Goal: Task Accomplishment & Management: Complete application form

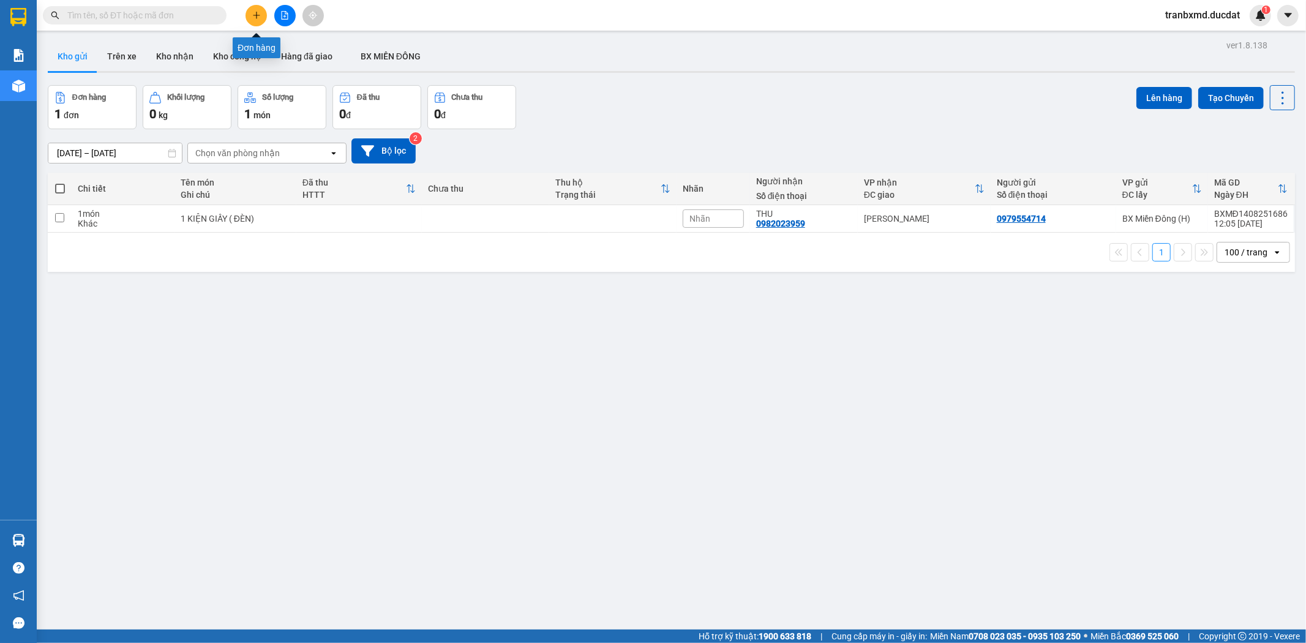
click at [249, 14] on button at bounding box center [255, 15] width 21 height 21
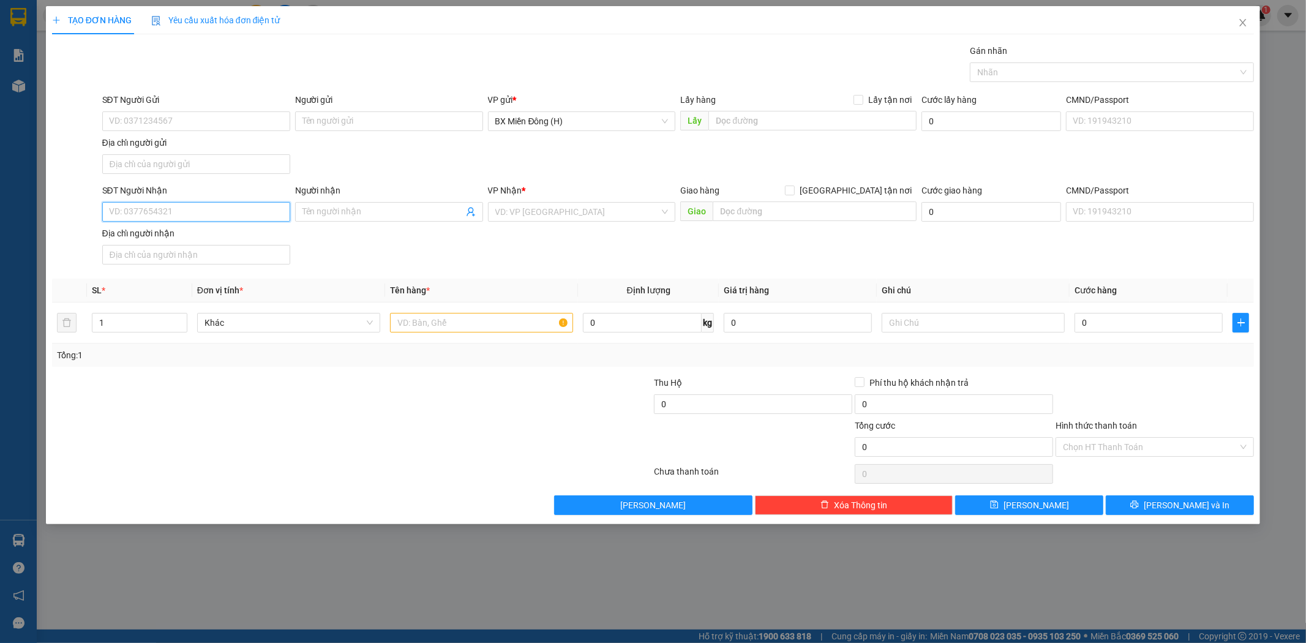
click at [178, 221] on input "SĐT Người Nhận" at bounding box center [196, 212] width 188 height 20
type input "6"
click at [124, 211] on input "077597161" at bounding box center [196, 212] width 188 height 20
type input "0777597161"
click at [202, 236] on div "0777597161 - THƯƠNG" at bounding box center [196, 236] width 173 height 13
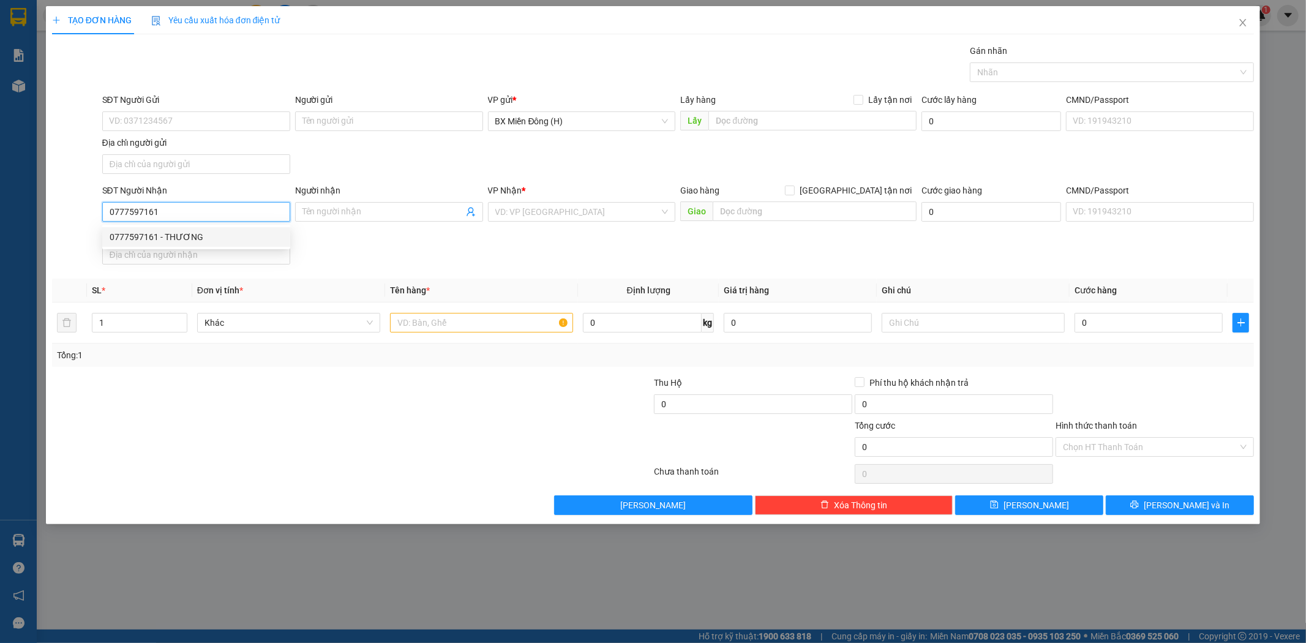
type input "THƯƠNG"
type input "0777597161"
click at [431, 325] on input "text" at bounding box center [481, 323] width 183 height 20
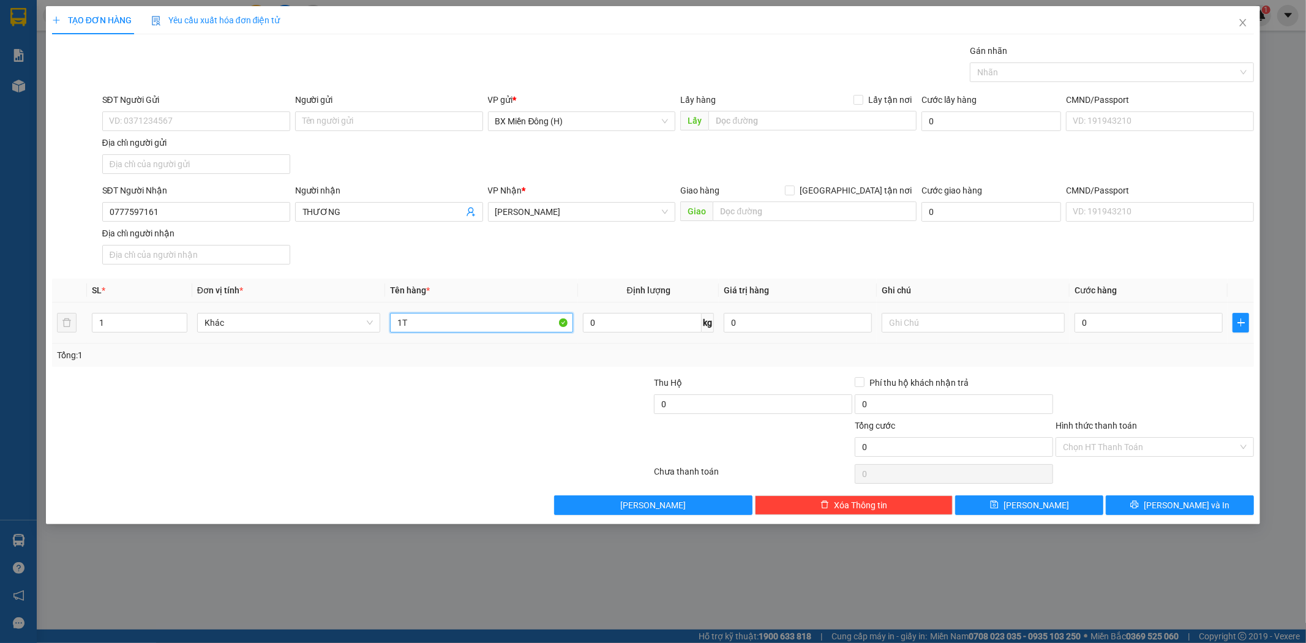
type input "1"
type input "1 THÙNG GIẤY"
click at [1180, 322] on input "0" at bounding box center [1148, 323] width 148 height 20
type input "005"
type input "5"
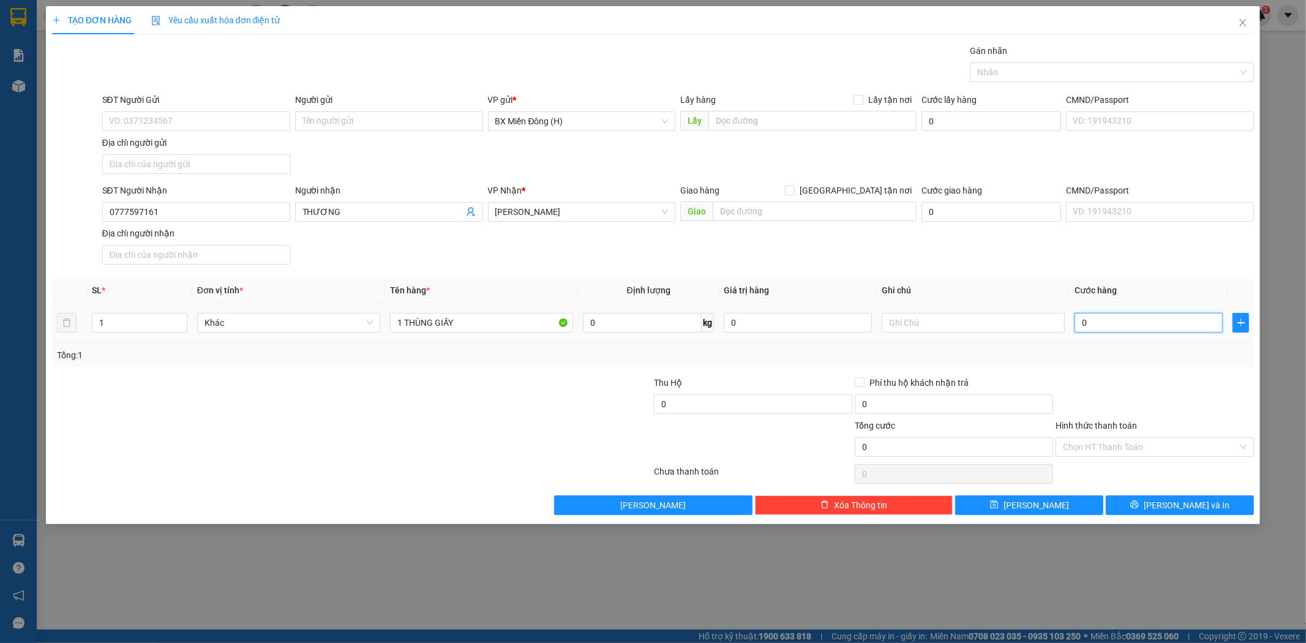
type input "5"
type input "0.050"
type input "50"
type input "00.500"
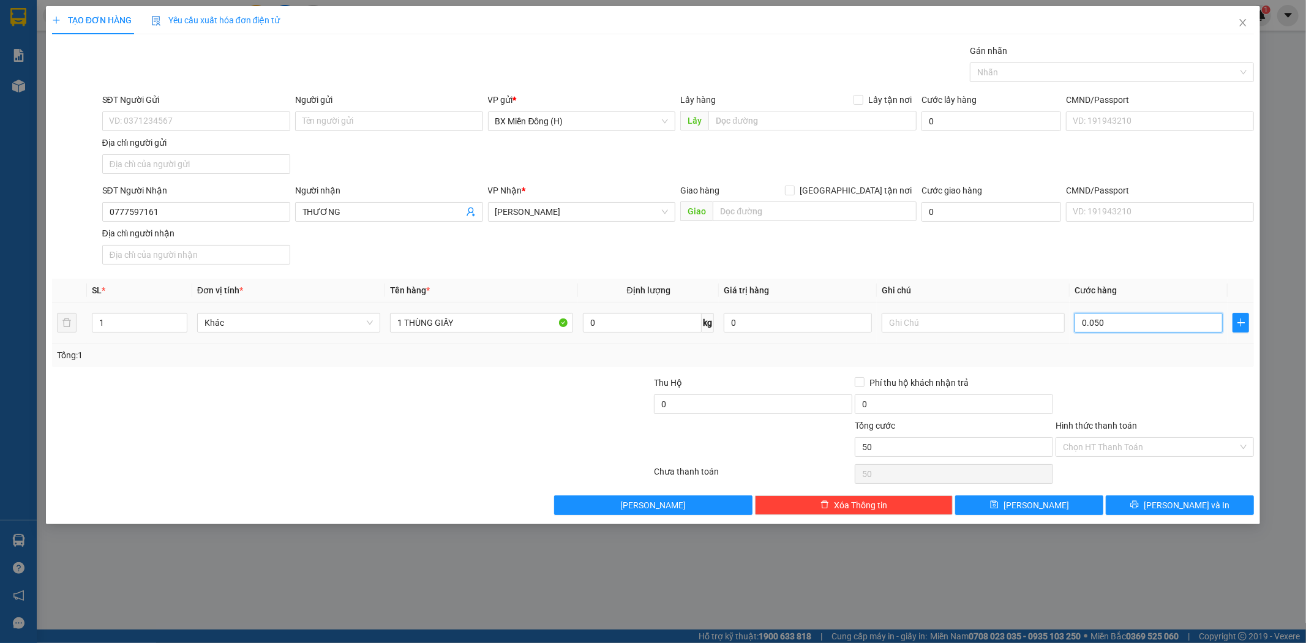
type input "500"
type input "0.005.000"
type input "5.000"
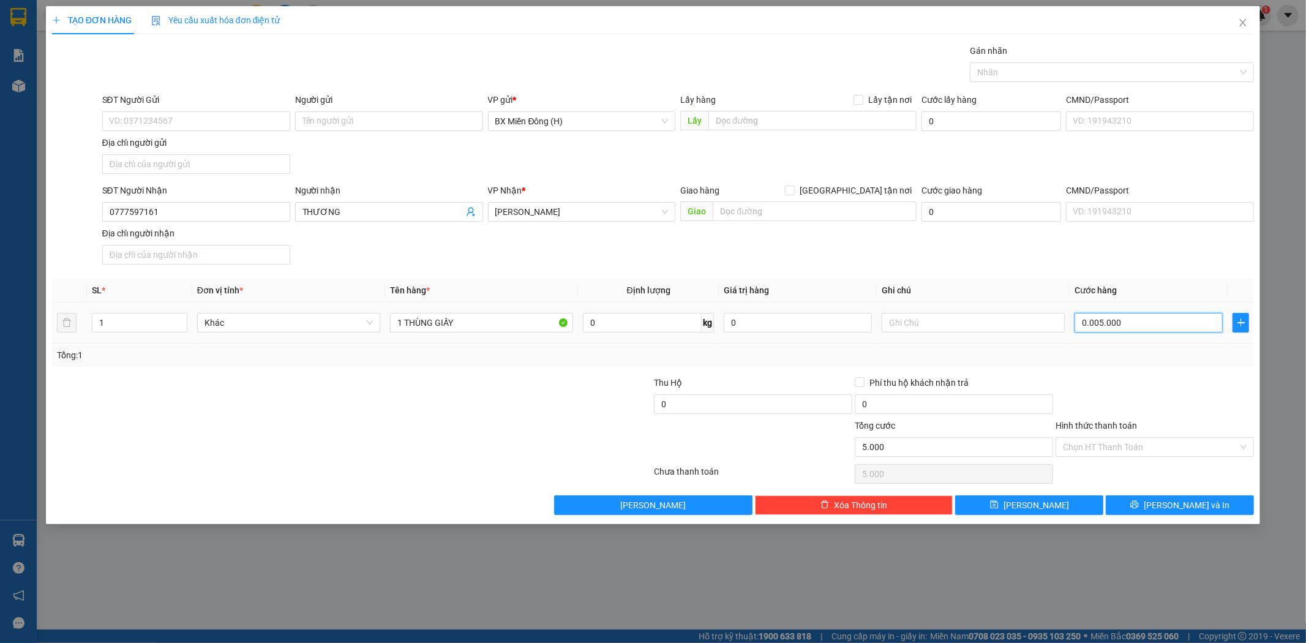
type input "000.050.000"
type input "50.000"
type input "000.005.000"
type input "5.000"
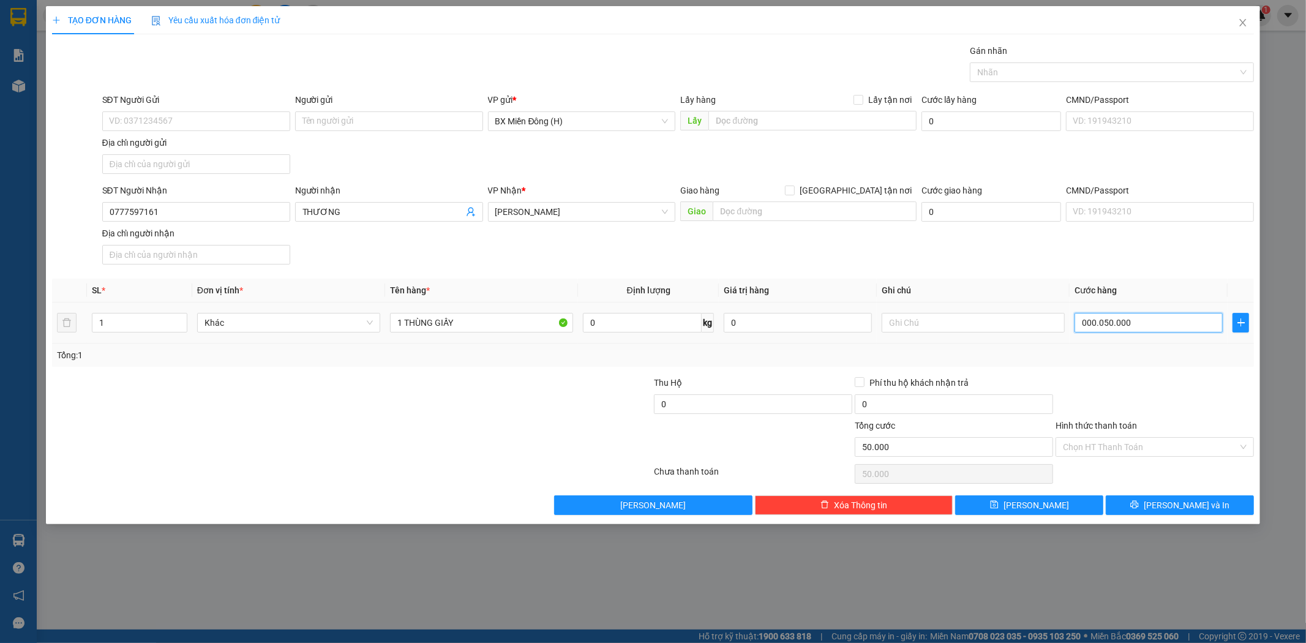
type input "5.000"
type input "000.000.500"
type input "500"
type input "000.000.050"
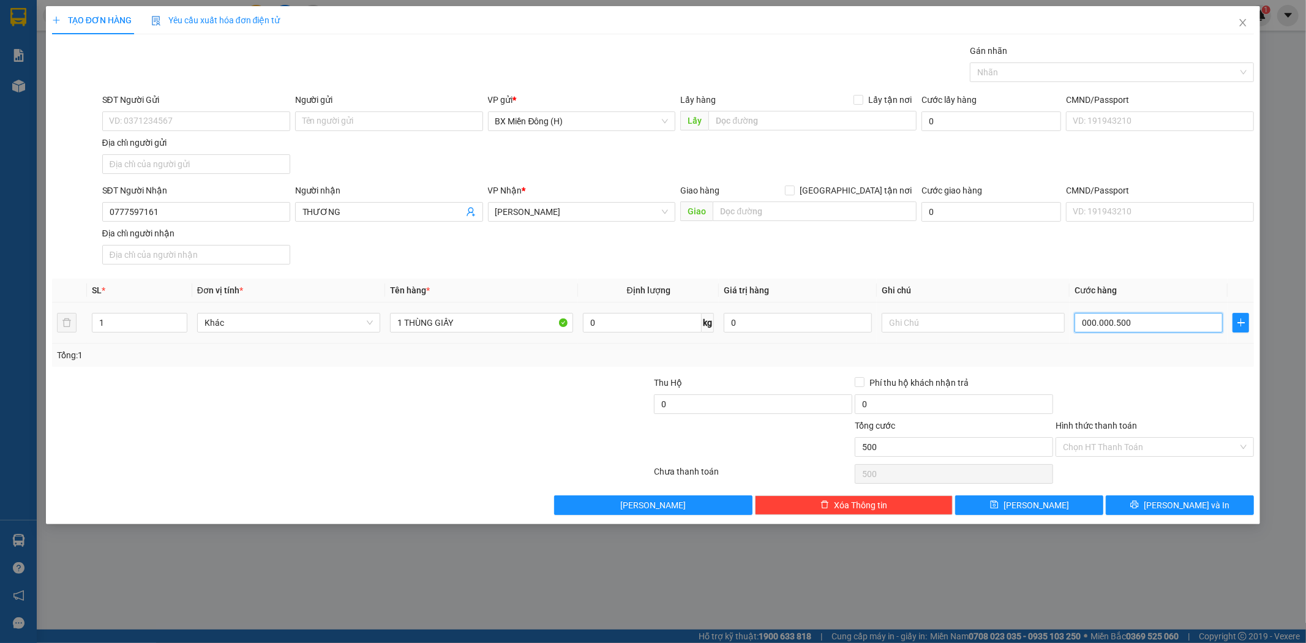
type input "50"
type input "50.000"
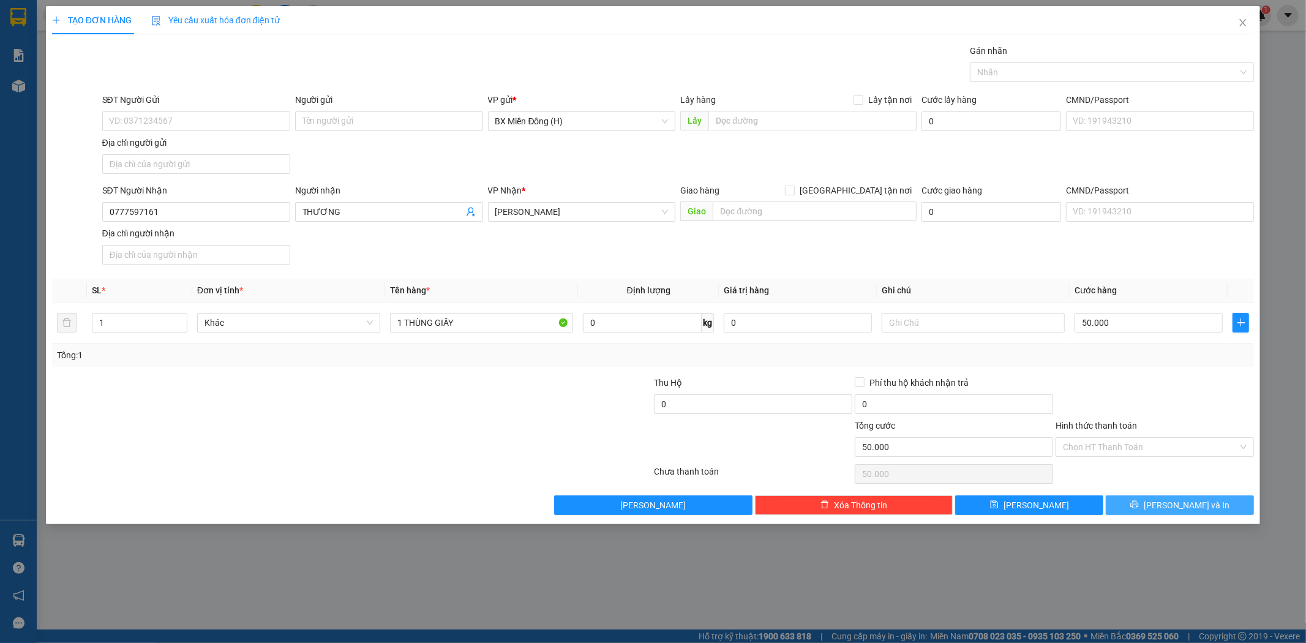
click at [1123, 511] on button "[PERSON_NAME] và In" at bounding box center [1180, 505] width 148 height 20
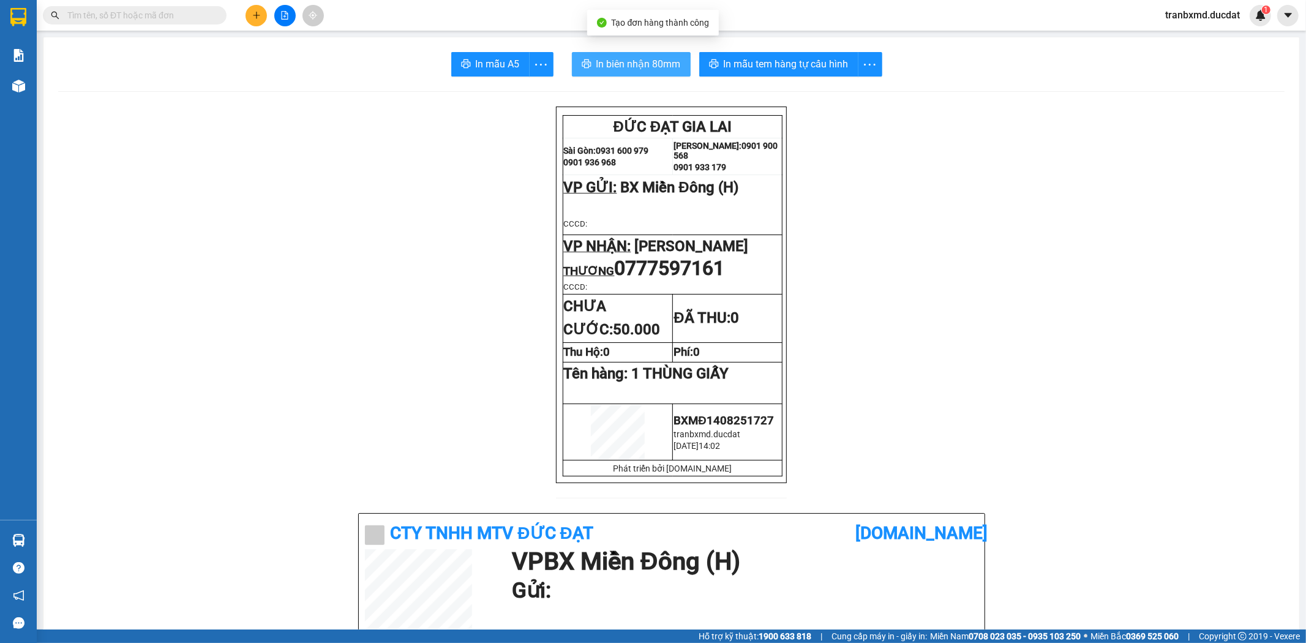
click at [652, 62] on span "In biên nhận 80mm" at bounding box center [638, 63] width 84 height 15
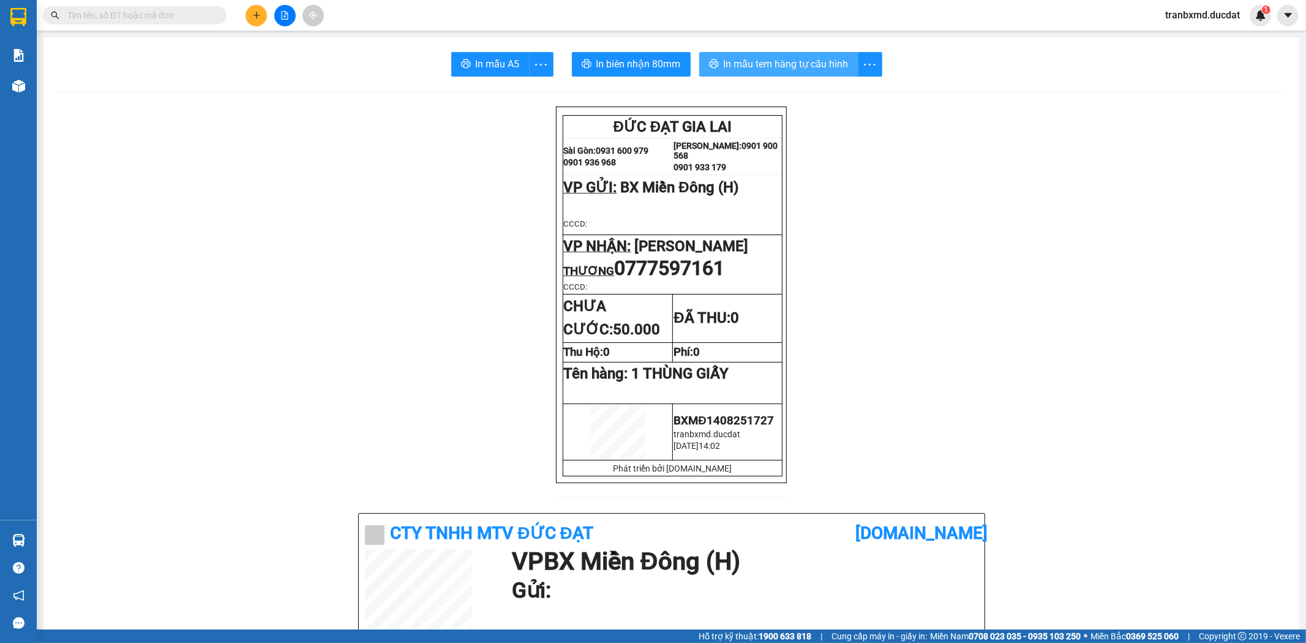
click at [833, 59] on span "In mẫu tem hàng tự cấu hình" at bounding box center [786, 63] width 125 height 15
click at [253, 14] on icon "plus" at bounding box center [256, 15] width 9 height 9
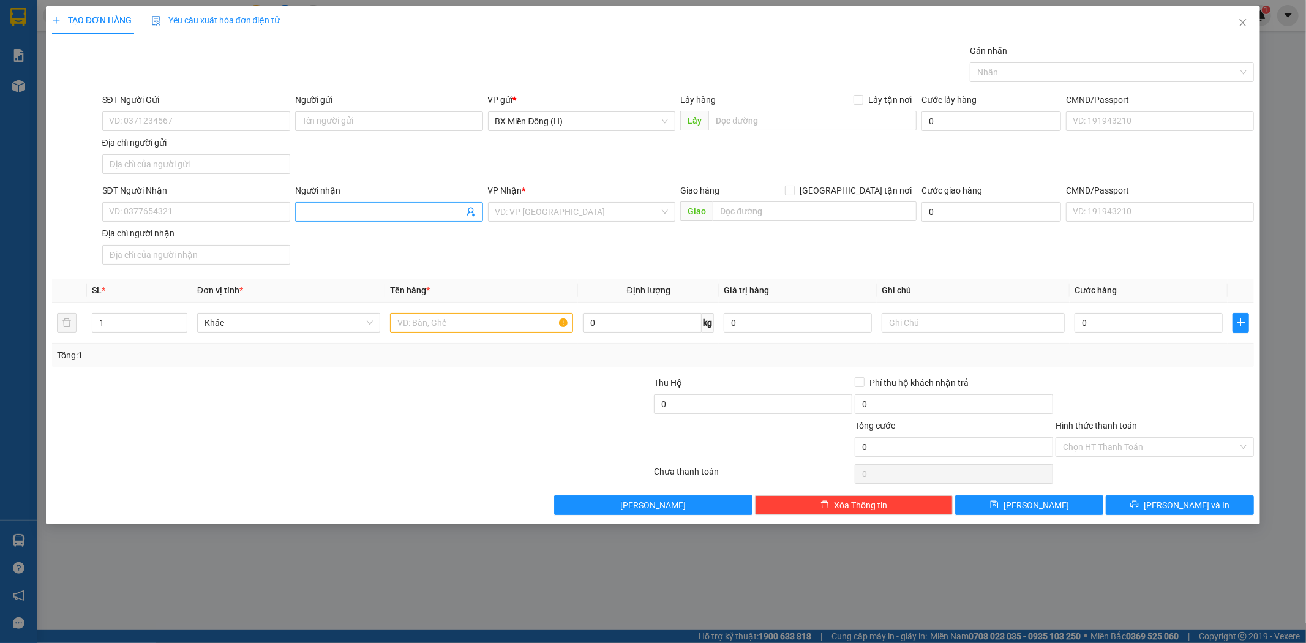
click at [326, 217] on input "Người nhận" at bounding box center [382, 211] width 161 height 13
type input "K"
type input "TRANG KIÊN"
click at [217, 216] on input "SĐT Người Nhận" at bounding box center [196, 212] width 188 height 20
type input "0"
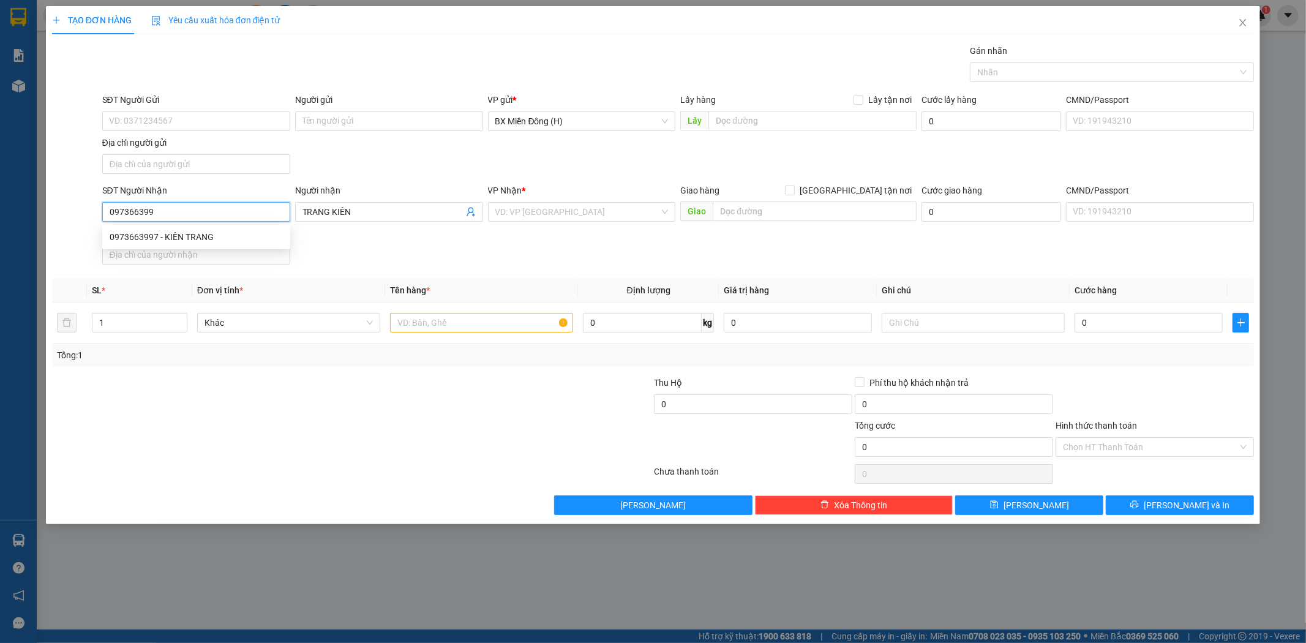
type input "0973663997"
click at [217, 239] on div "0973663997 - KIÊN TRANG" at bounding box center [196, 236] width 173 height 13
type input "KIÊN TRANG"
type input "0973663997"
click at [523, 311] on div at bounding box center [481, 322] width 183 height 24
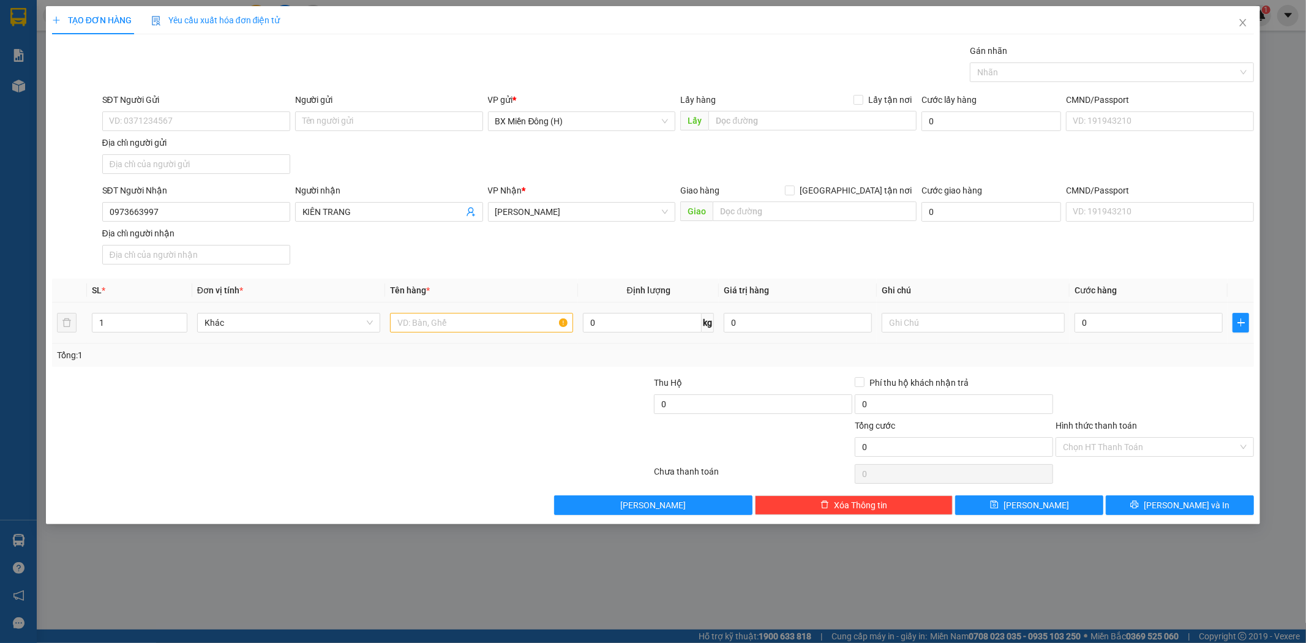
click at [520, 311] on div at bounding box center [481, 322] width 183 height 24
click at [521, 327] on input "text" at bounding box center [481, 323] width 183 height 20
type input "3 THÙNG XỐP"
click at [1151, 498] on button "[PERSON_NAME] và In" at bounding box center [1180, 505] width 148 height 20
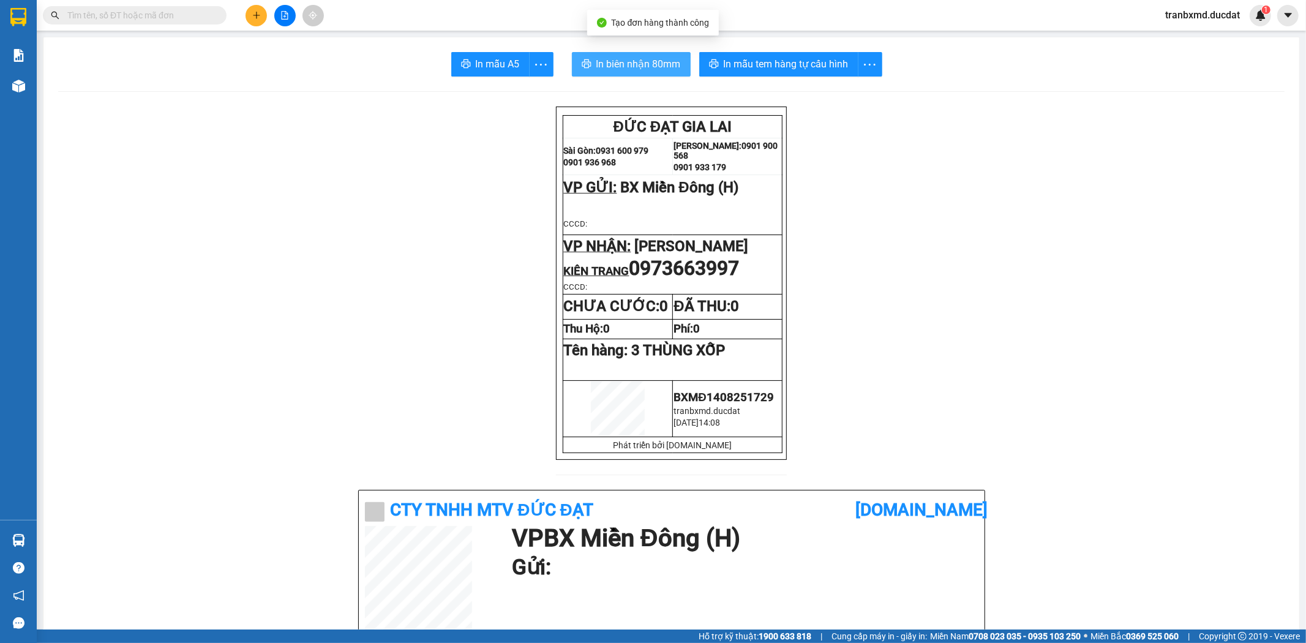
click at [640, 62] on span "In biên nhận 80mm" at bounding box center [638, 63] width 84 height 15
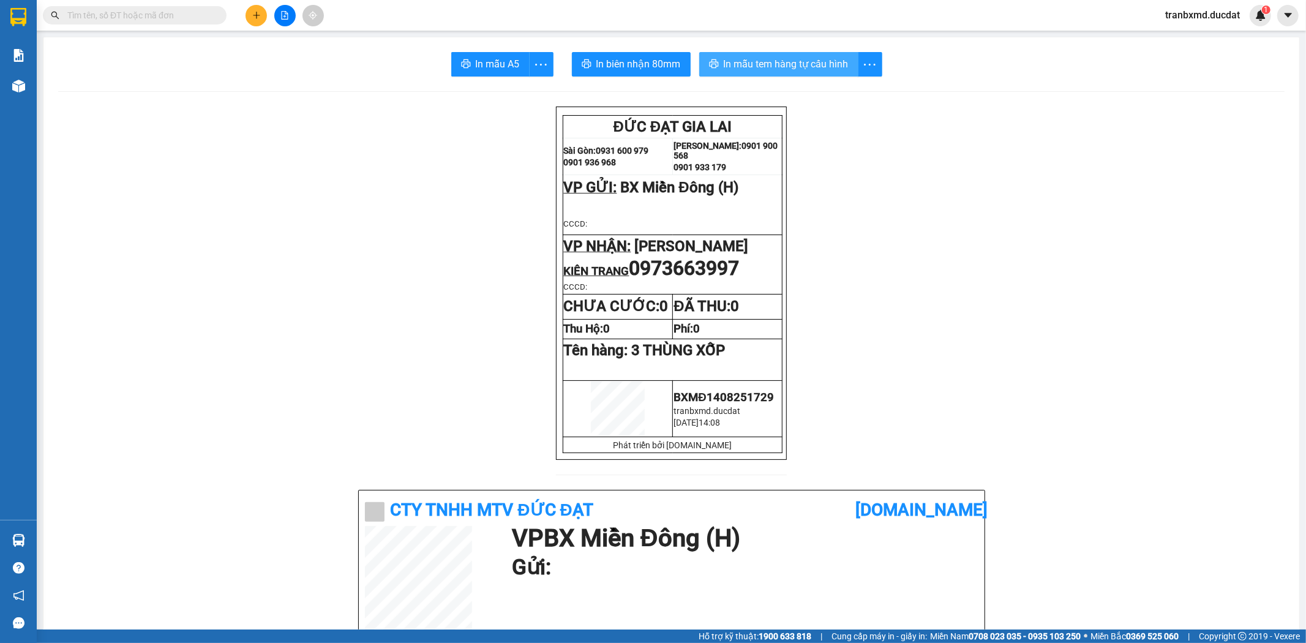
click at [781, 67] on span "In mẫu tem hàng tự cấu hình" at bounding box center [786, 63] width 125 height 15
click at [659, 69] on span "In biên nhận 80mm" at bounding box center [638, 63] width 84 height 15
